Goal: Find contact information: Find contact information

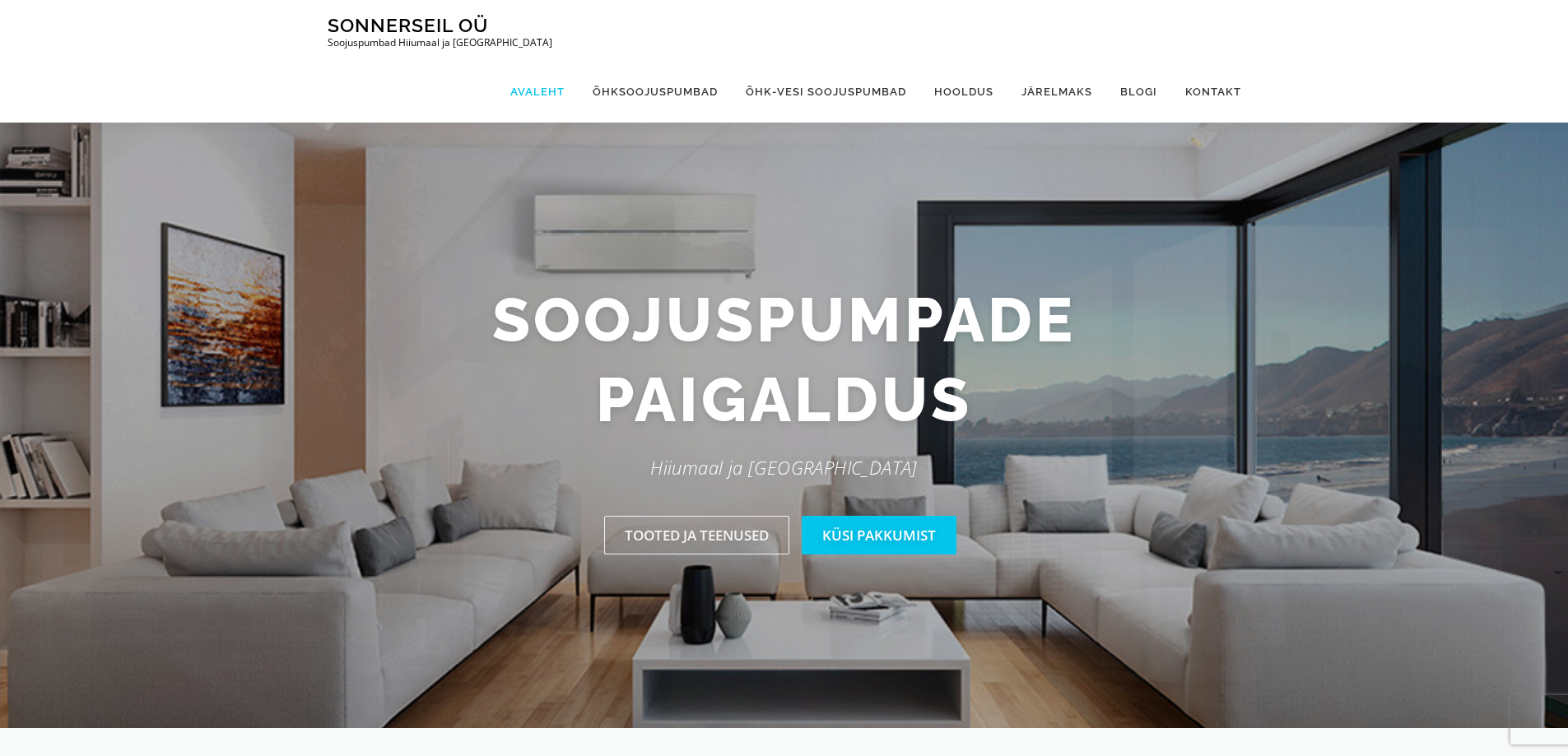
click at [534, 61] on link "Avaleht" at bounding box center [538, 92] width 82 height 62
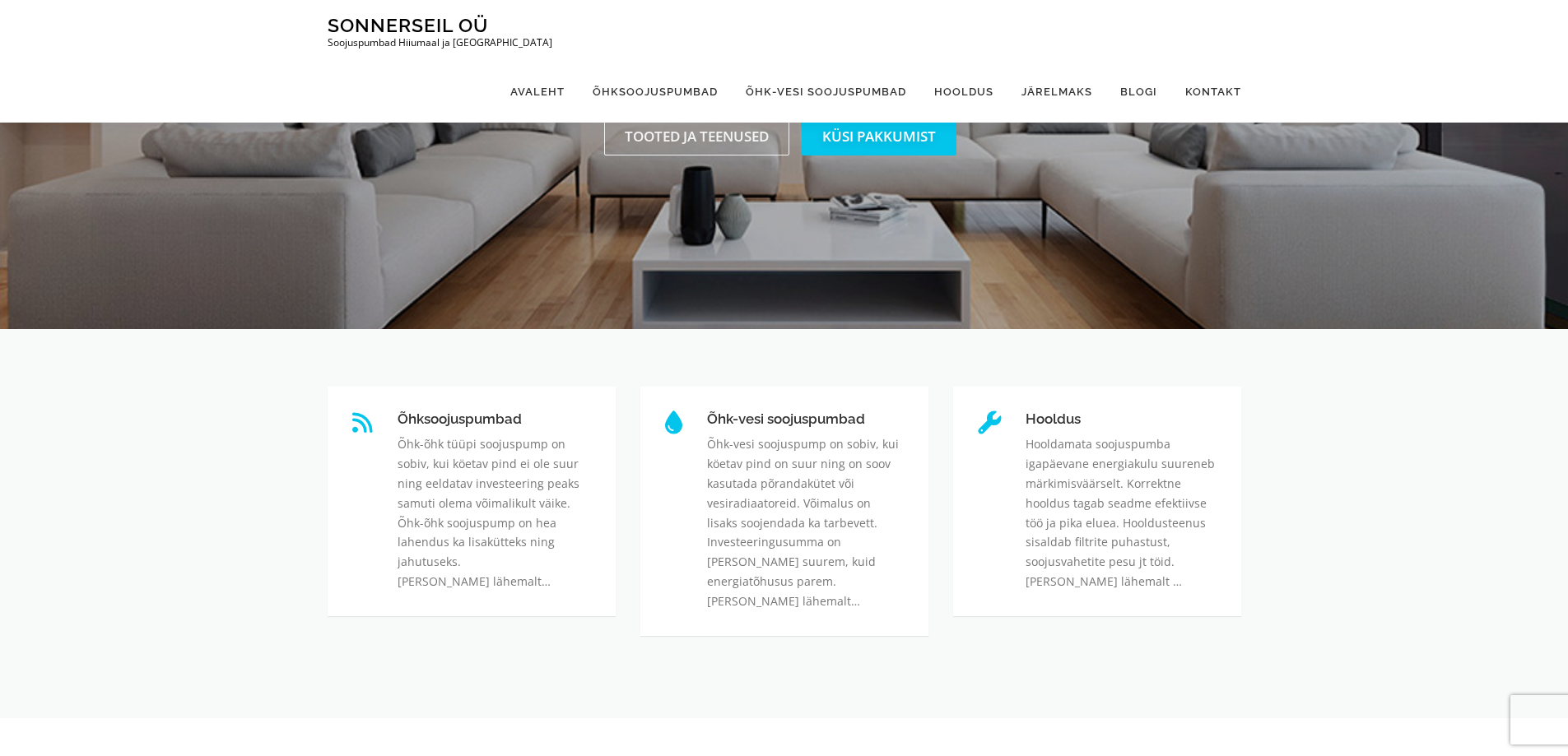
scroll to position [247, 0]
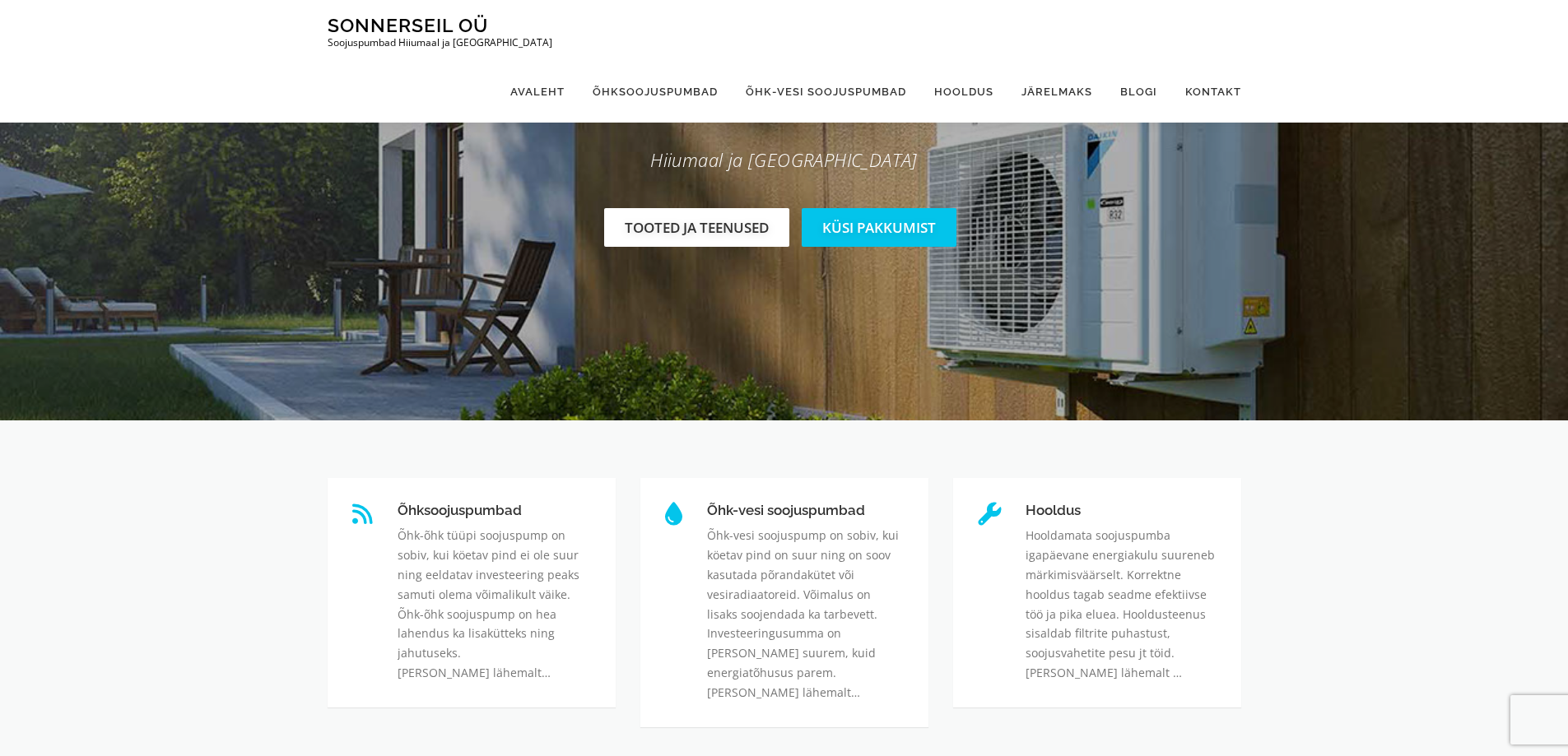
click at [678, 226] on link "Tooted ja teenused" at bounding box center [696, 228] width 185 height 39
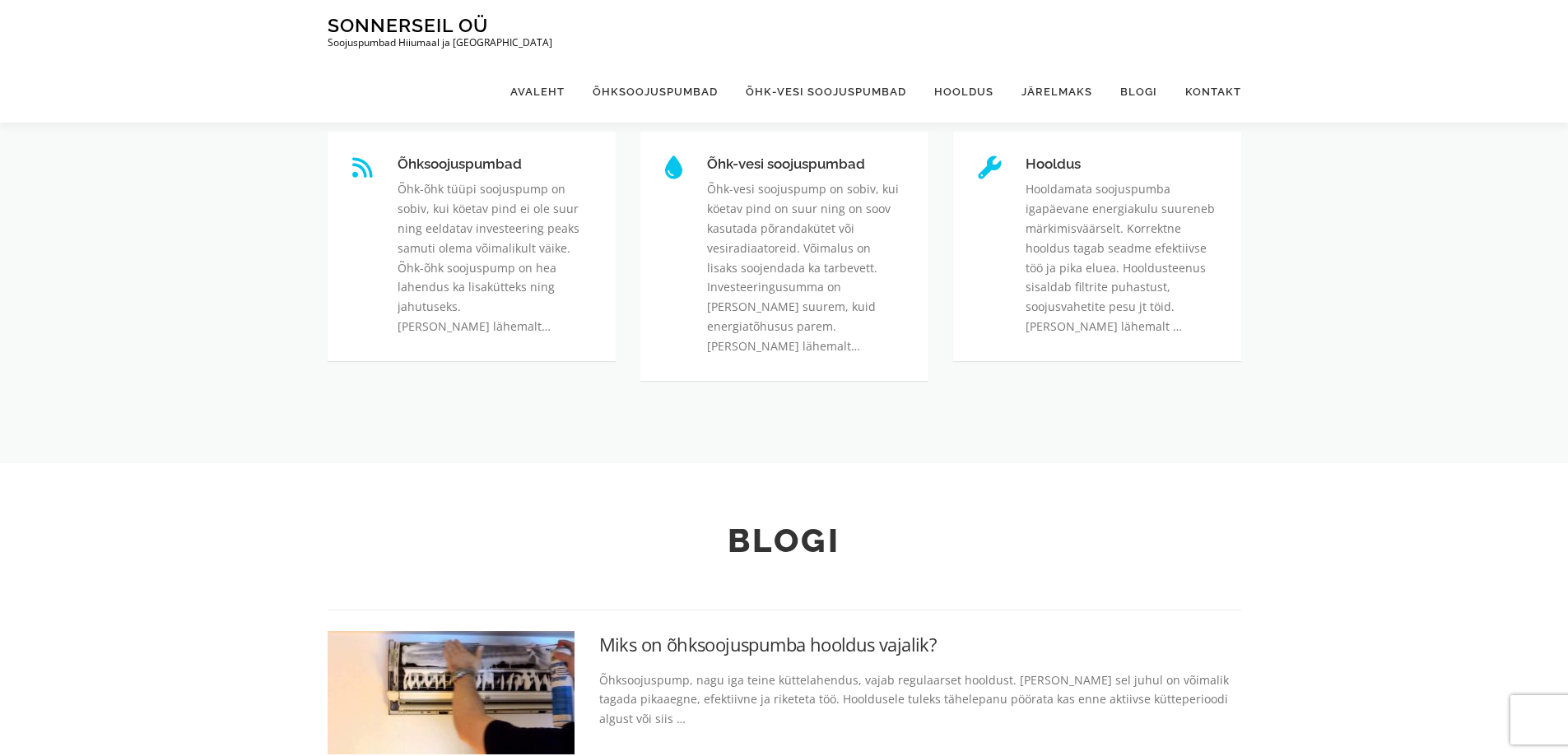
scroll to position [605, 0]
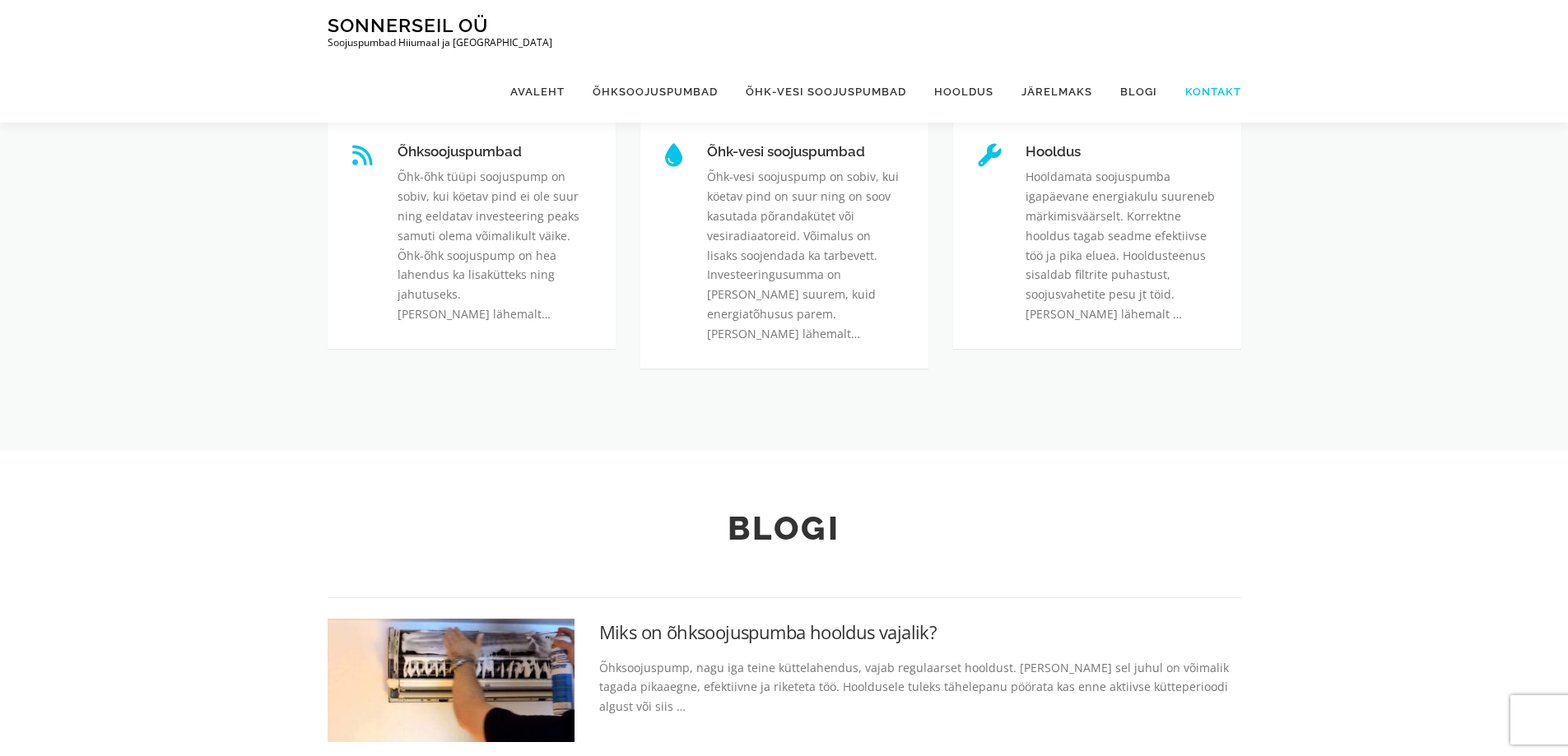
click at [1206, 61] on link "Kontakt" at bounding box center [1207, 92] width 70 height 62
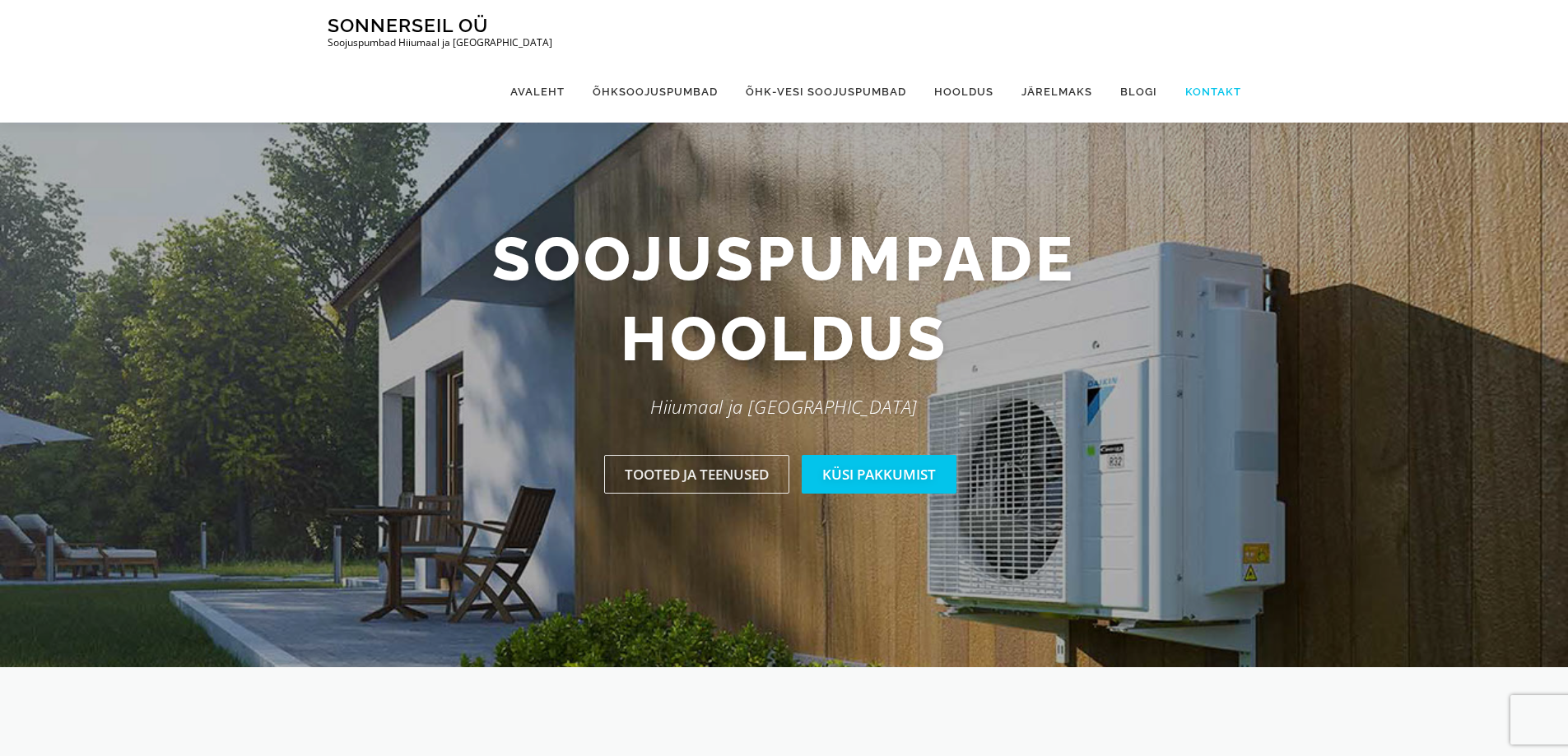
click at [1211, 61] on link "Kontakt" at bounding box center [1207, 92] width 70 height 62
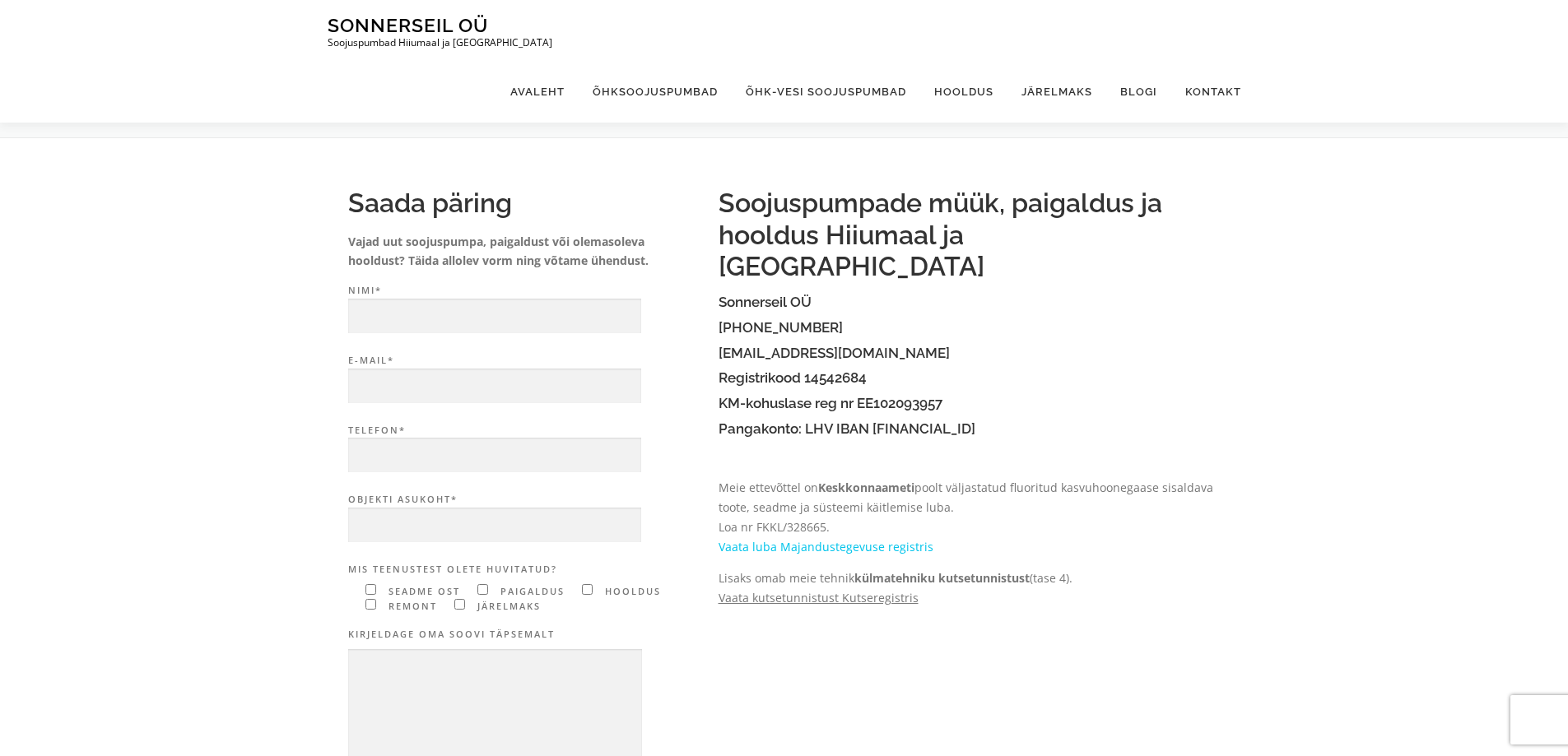
click at [859, 590] on link "Vaata kutsetunnistust Kutseregistris" at bounding box center [818, 598] width 200 height 16
click at [889, 539] on link "Vaata luba Majandustegevuse registris" at bounding box center [826, 547] width 215 height 16
